Goal: Entertainment & Leisure: Consume media (video, audio)

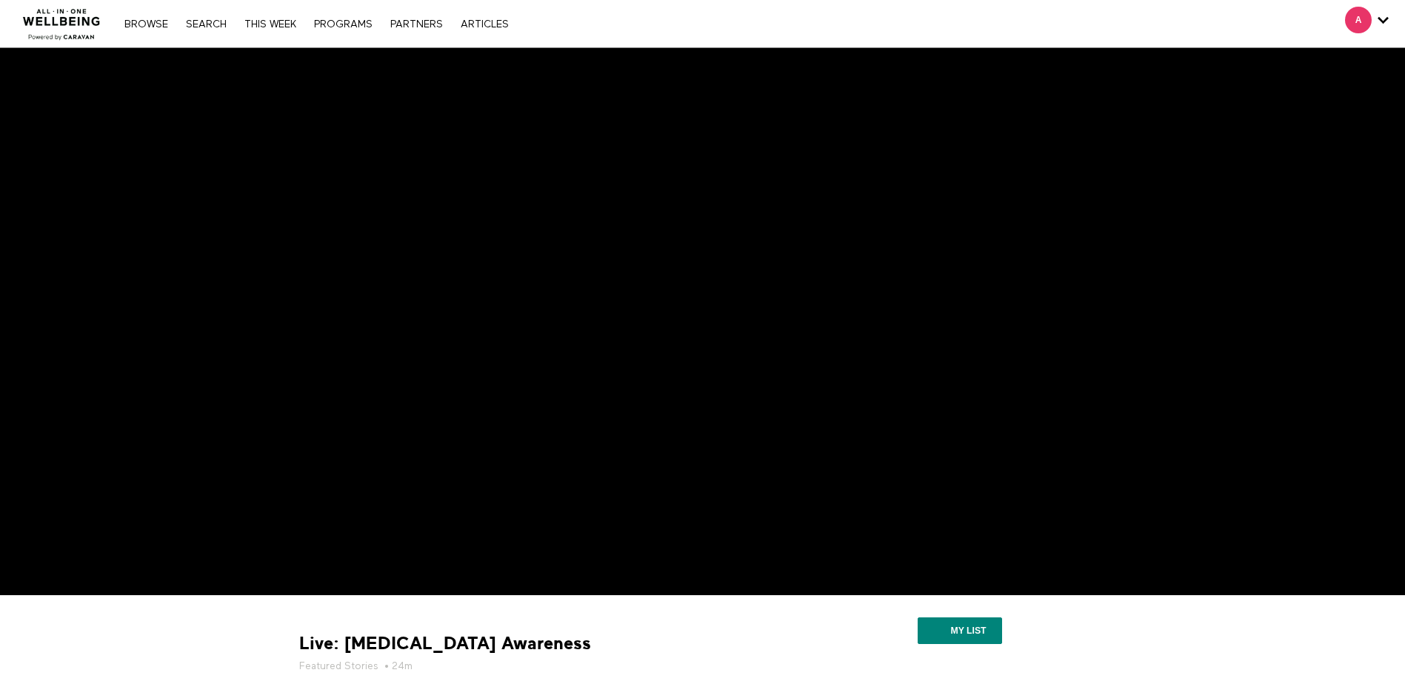
scroll to position [148, 0]
